Goal: Task Accomplishment & Management: Complete application form

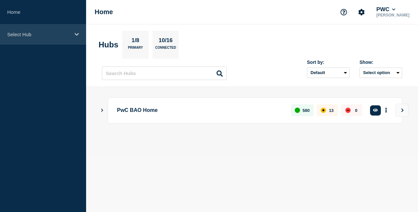
click at [60, 36] on p "Select Hub" at bounding box center [38, 35] width 63 height 6
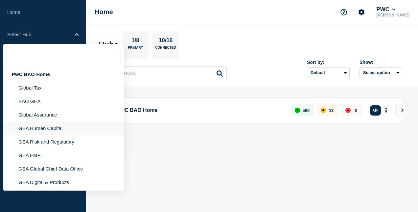
click at [49, 130] on li "GEA Human Capital" at bounding box center [63, 127] width 121 height 13
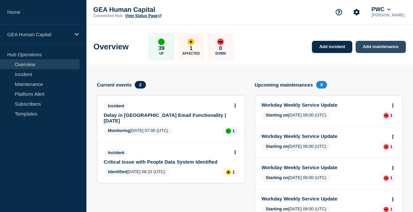
click at [395, 44] on link "Add maintenance" at bounding box center [381, 47] width 50 height 12
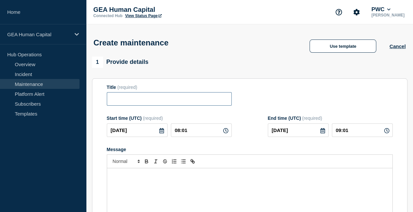
click at [152, 104] on input "Title" at bounding box center [169, 98] width 125 height 13
paste input "Attend (Production) Upcoming Release: [DATE]"
type input "Attend (Production) Upcoming Release: [DATE]"
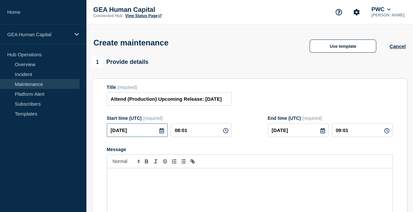
scroll to position [0, 0]
click at [164, 131] on input "[DATE]" at bounding box center [137, 129] width 61 height 13
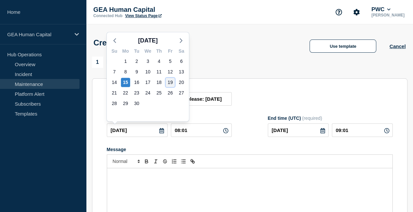
click at [172, 83] on div "19" at bounding box center [170, 82] width 9 height 9
type input "[DATE]"
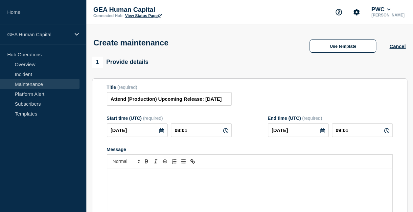
click at [129, 181] on div "Message" at bounding box center [250, 207] width 286 height 79
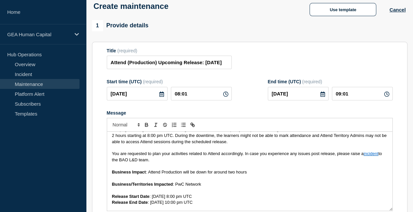
scroll to position [21, 0]
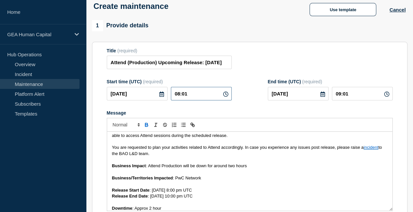
drag, startPoint x: 195, startPoint y: 91, endPoint x: 154, endPoint y: 93, distance: 41.2
click at [154, 93] on div "[DATE] 08:01" at bounding box center [169, 93] width 125 height 13
type input "20:00"
type input "22:00"
click at [246, 154] on p "You are requested to plan your activities related to Attend accordingly. In cas…" at bounding box center [250, 150] width 276 height 12
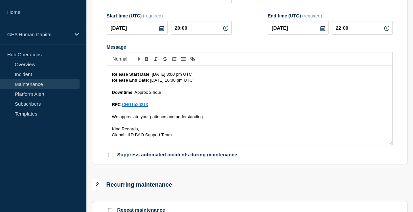
scroll to position [74, 0]
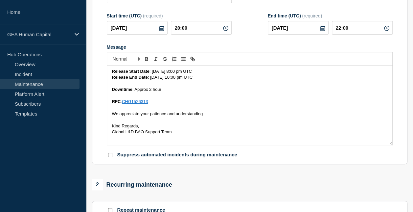
click at [138, 101] on link "CHG1526313" at bounding box center [135, 101] width 26 height 5
click at [138, 104] on link "CHG1526313" at bounding box center [135, 101] width 26 height 5
click at [167, 105] on p "RFC : CHG1526313" at bounding box center [250, 102] width 276 height 6
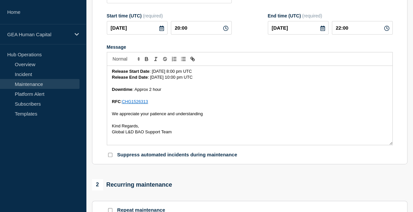
click at [137, 103] on link "CHG1526313" at bounding box center [135, 101] width 26 height 5
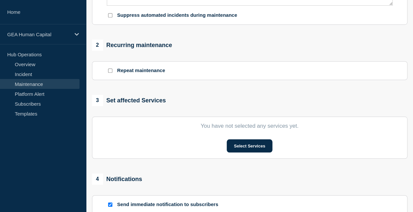
scroll to position [245, 0]
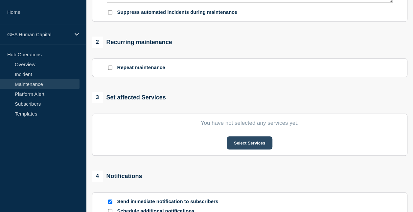
click at [250, 148] on button "Select Services" at bounding box center [250, 142] width 46 height 13
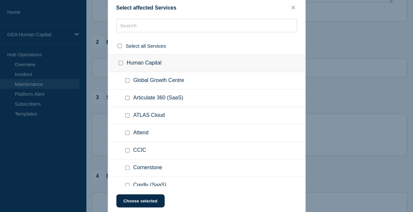
click at [126, 133] on input "Attend checkbox" at bounding box center [127, 133] width 4 height 4
checkbox input "true"
click at [141, 203] on button "Choose selected" at bounding box center [140, 200] width 48 height 13
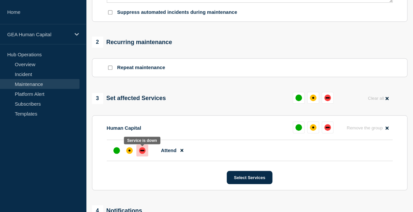
click at [141, 151] on div "down" at bounding box center [142, 150] width 4 height 1
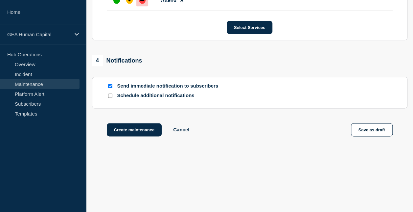
scroll to position [396, 0]
click at [129, 129] on button "Create maintenance" at bounding box center [134, 129] width 55 height 13
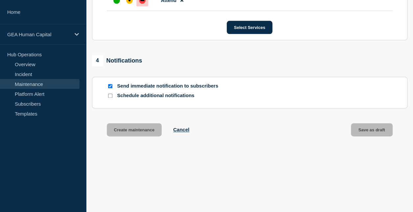
scroll to position [410, 0]
